Goal: Task Accomplishment & Management: Manage account settings

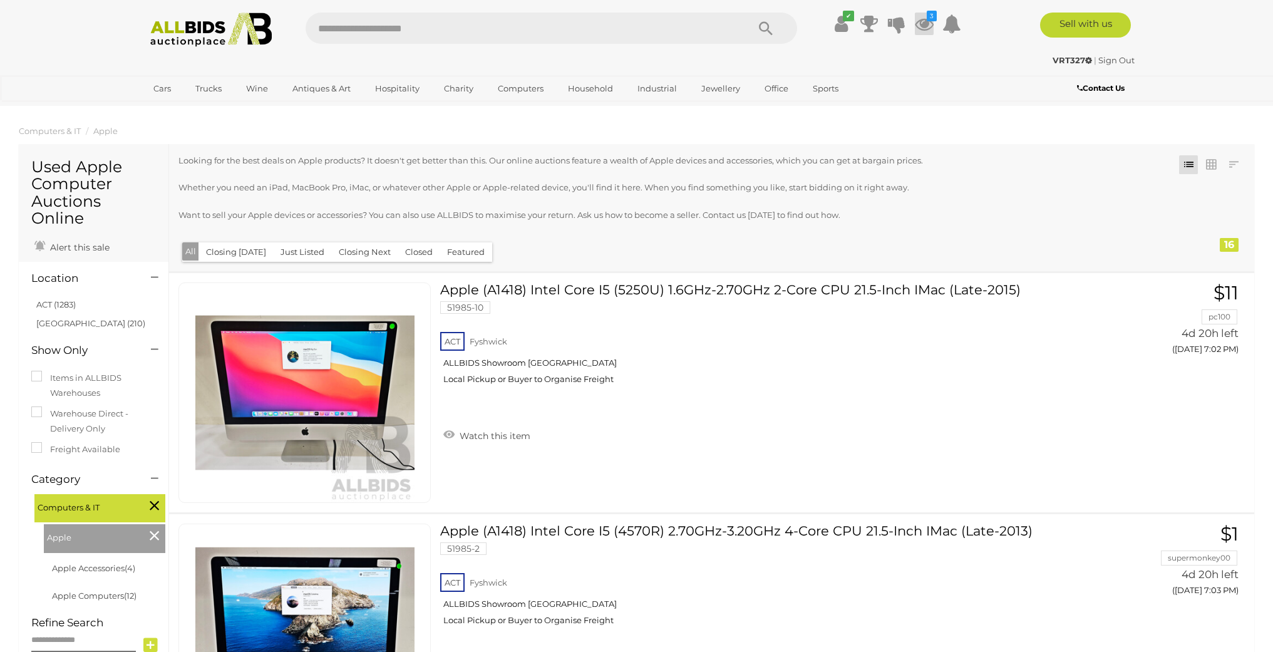
click at [922, 25] on icon at bounding box center [924, 24] width 19 height 23
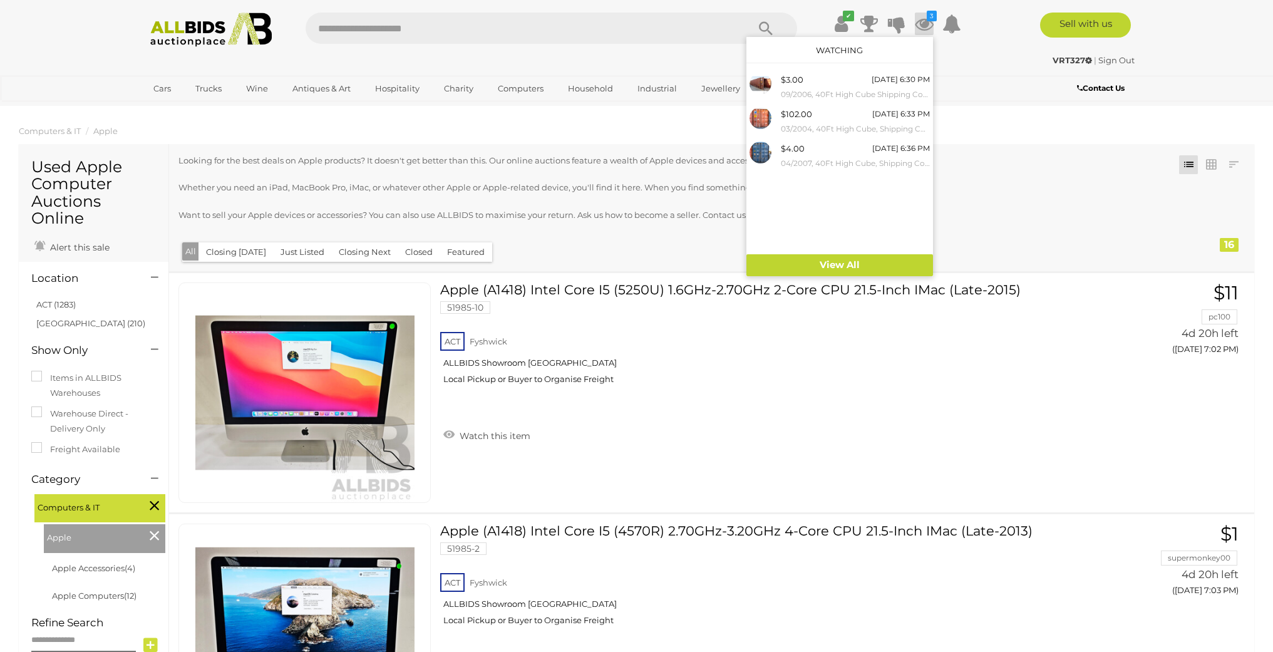
click at [922, 25] on icon at bounding box center [924, 24] width 19 height 23
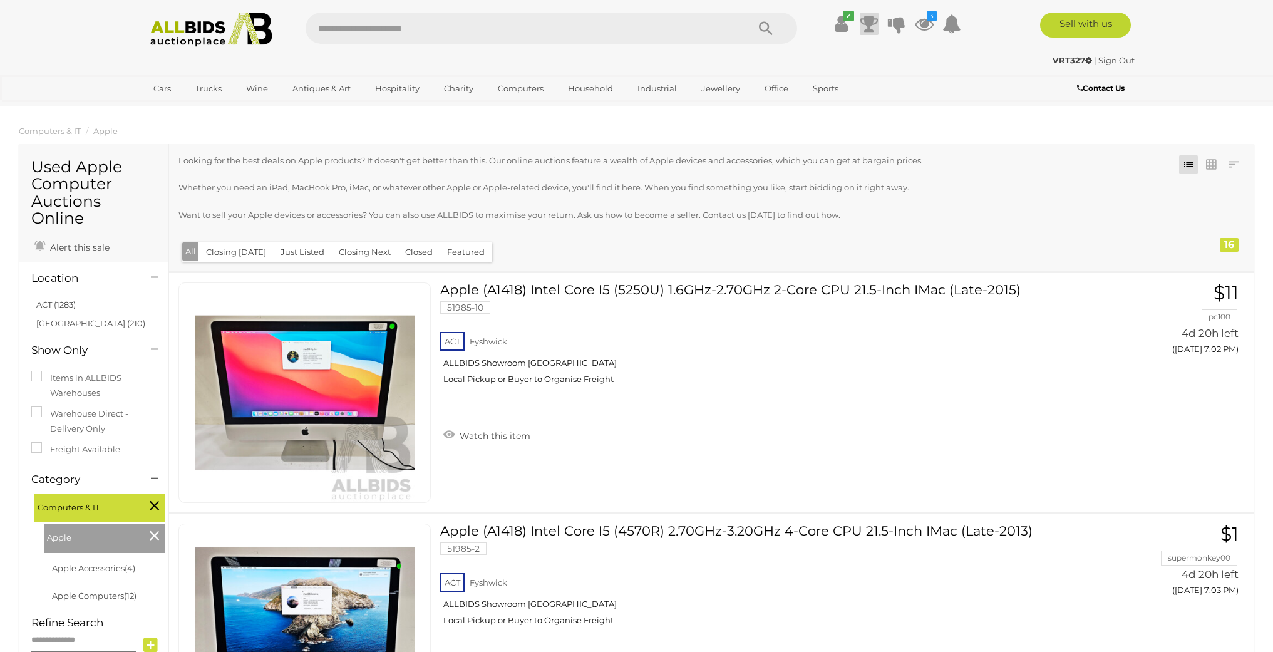
click at [869, 28] on icon at bounding box center [869, 24] width 18 height 23
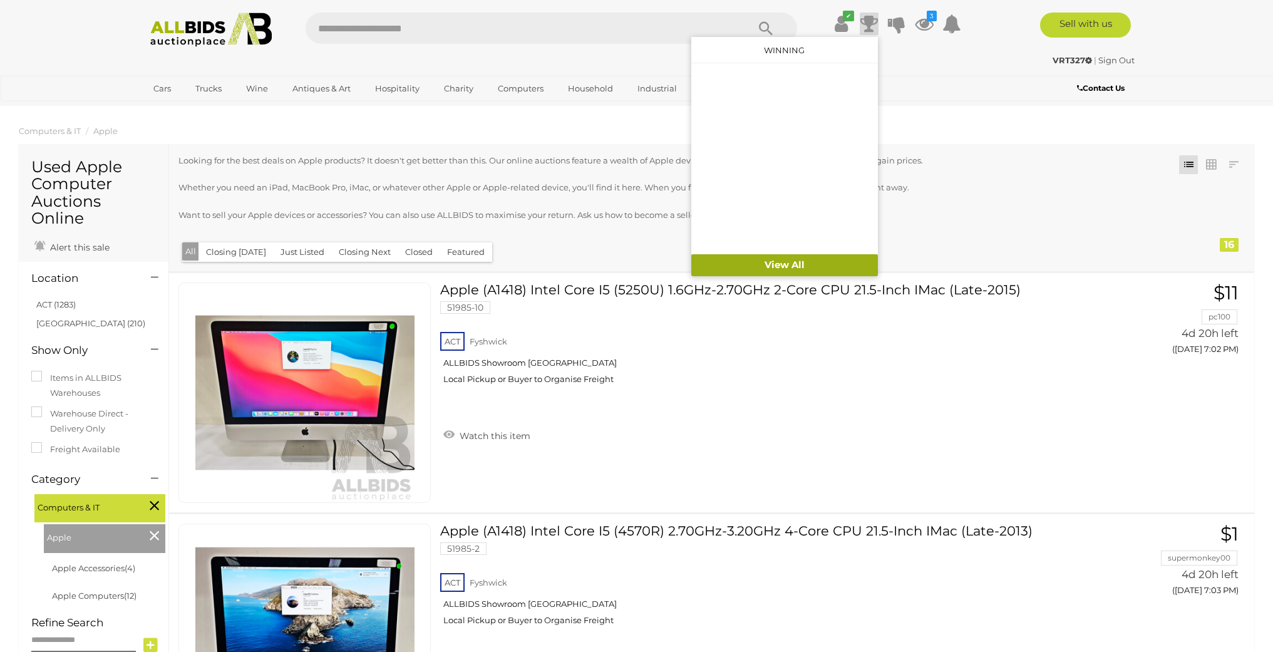
click at [780, 269] on link "View All" at bounding box center [784, 265] width 187 height 22
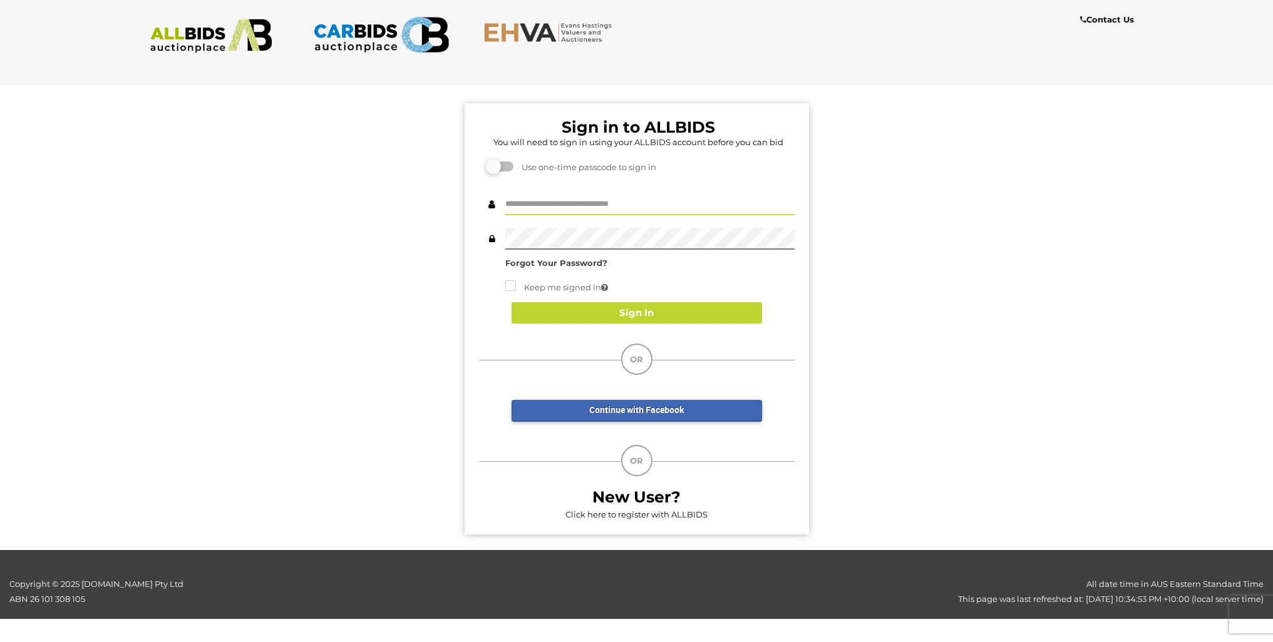
type input "******"
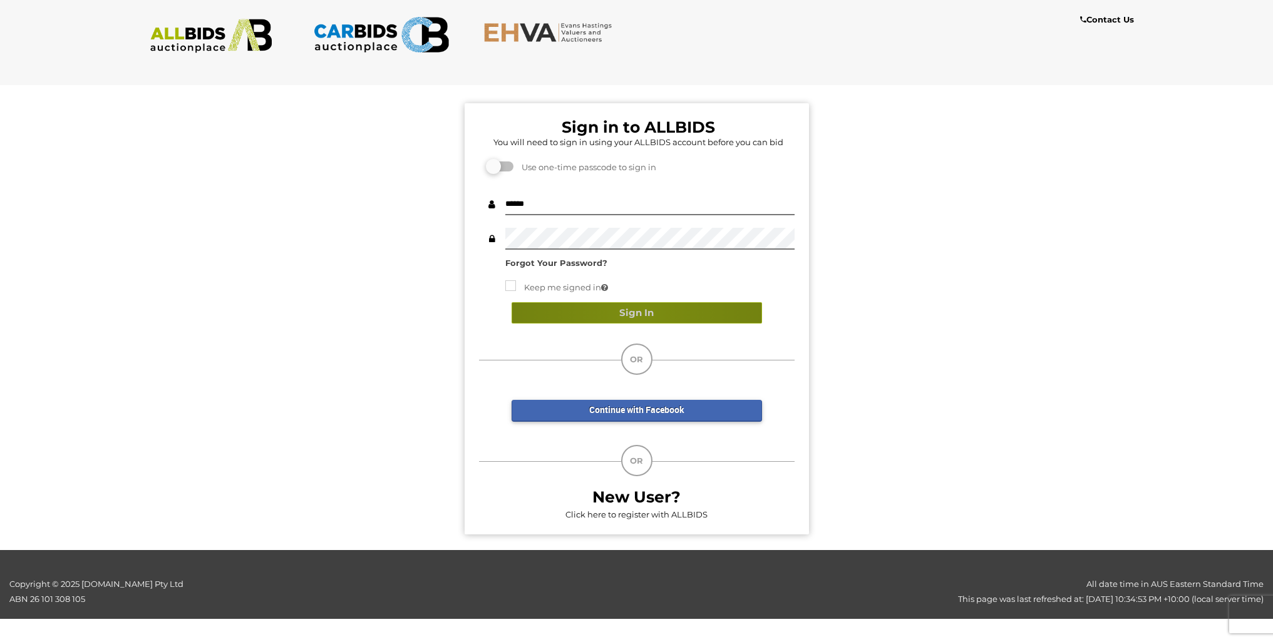
click at [636, 313] on button "Sign In" at bounding box center [637, 313] width 250 height 22
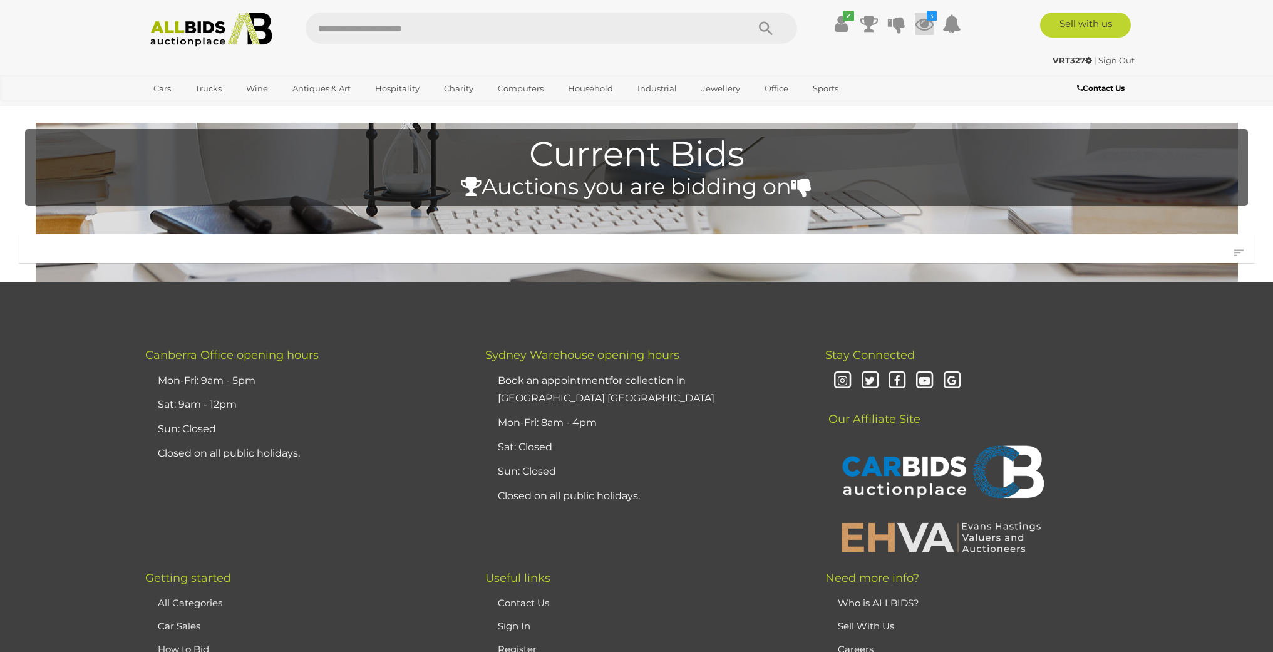
click at [924, 26] on icon at bounding box center [924, 24] width 19 height 23
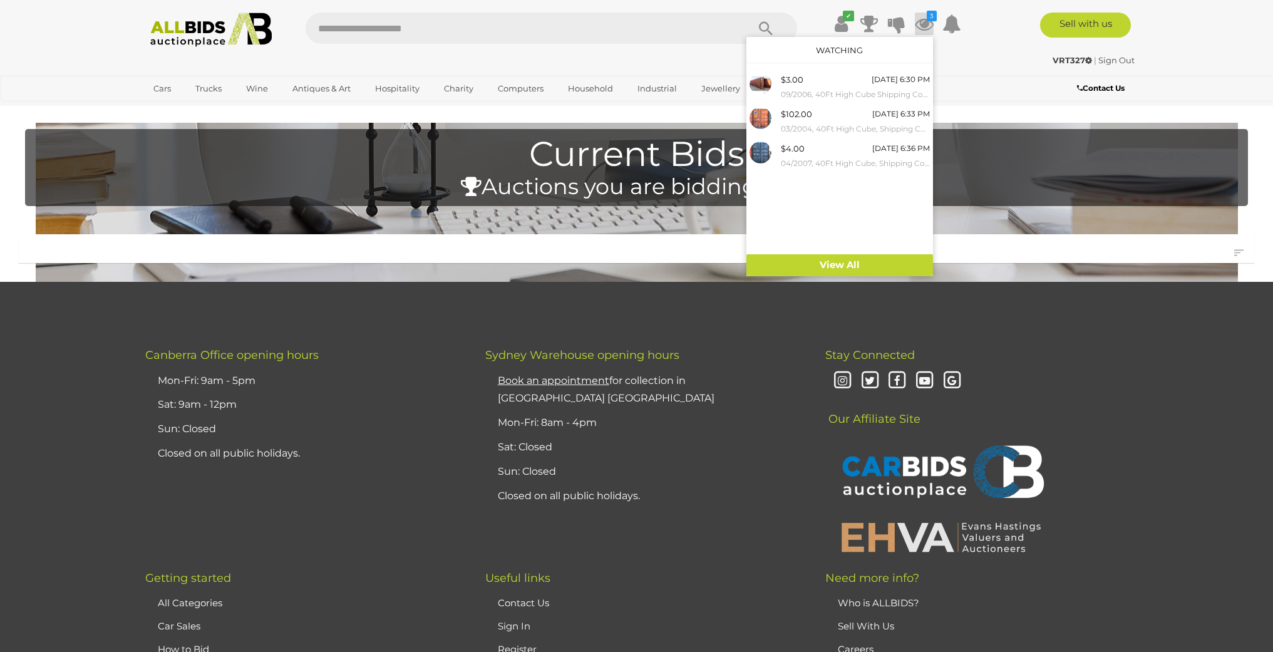
click at [924, 26] on icon at bounding box center [924, 24] width 19 height 23
